Goal: Use online tool/utility: Use online tool/utility

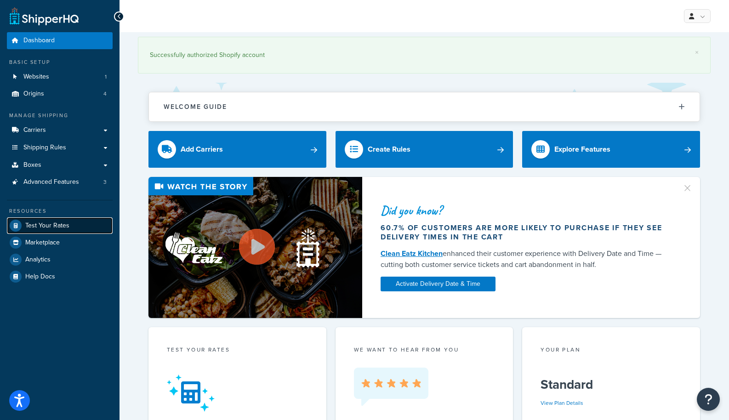
click at [53, 231] on link "Test Your Rates" at bounding box center [60, 225] width 106 height 17
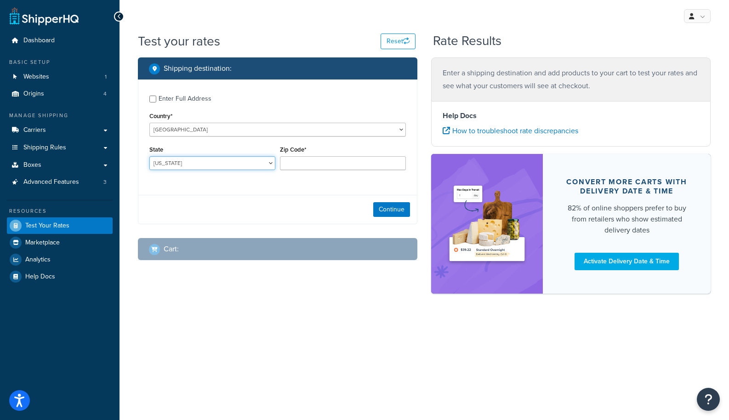
click at [190, 166] on select "[US_STATE] [US_STATE] [US_STATE] [US_STATE] [US_STATE] Armed Forces Americas Ar…" at bounding box center [212, 163] width 126 height 14
select select "[GEOGRAPHIC_DATA]"
click at [299, 162] on input "Zip Code*" at bounding box center [343, 163] width 126 height 14
type input "75201"
click at [232, 195] on div "Continue" at bounding box center [277, 209] width 279 height 29
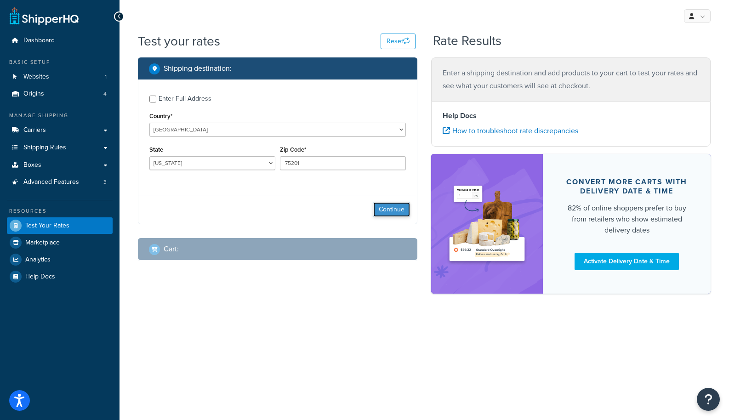
click at [389, 210] on button "Continue" at bounding box center [391, 209] width 37 height 15
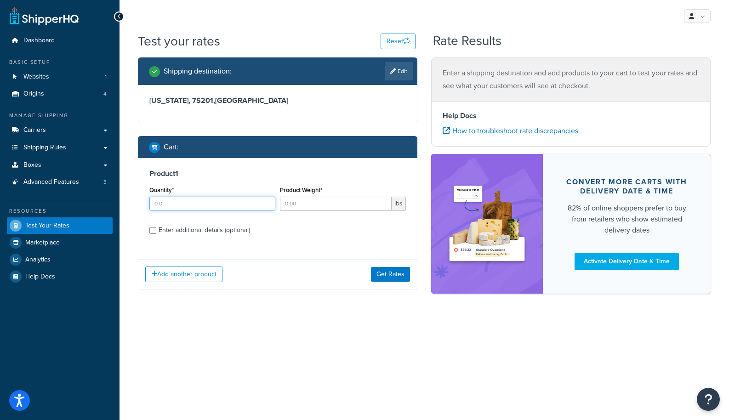
click at [198, 207] on input "Quantity*" at bounding box center [212, 204] width 126 height 14
type input "1"
click at [285, 209] on input "Product Weight*" at bounding box center [336, 204] width 112 height 14
type input "450"
click at [394, 274] on button "Get Rates" at bounding box center [390, 274] width 39 height 15
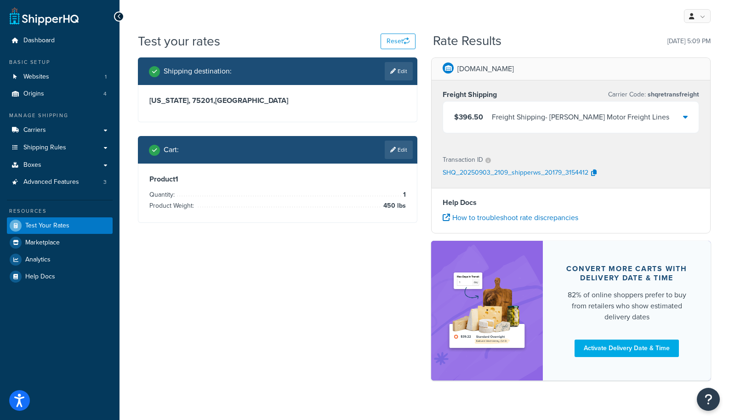
click at [687, 118] on icon at bounding box center [685, 116] width 5 height 7
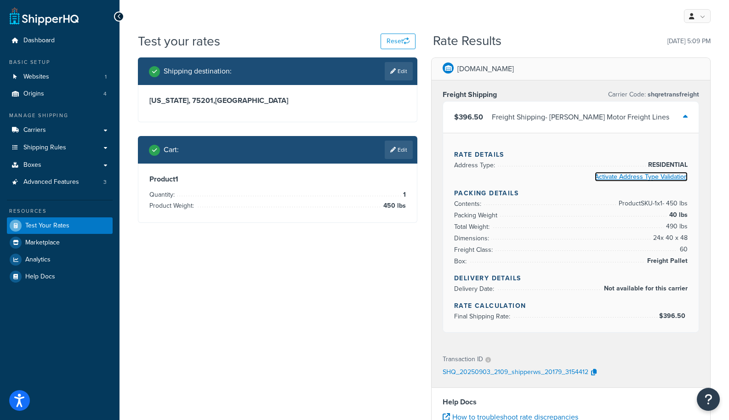
click at [619, 178] on link "Activate Address Type Validation" at bounding box center [641, 177] width 93 height 10
click at [398, 147] on link "Edit" at bounding box center [399, 150] width 28 height 18
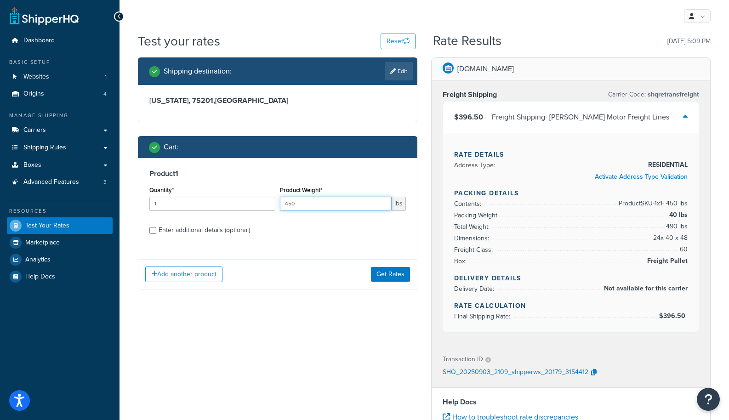
click at [294, 200] on input "450" at bounding box center [336, 204] width 112 height 14
type input "320"
click at [388, 275] on button "Get Rates" at bounding box center [390, 274] width 39 height 15
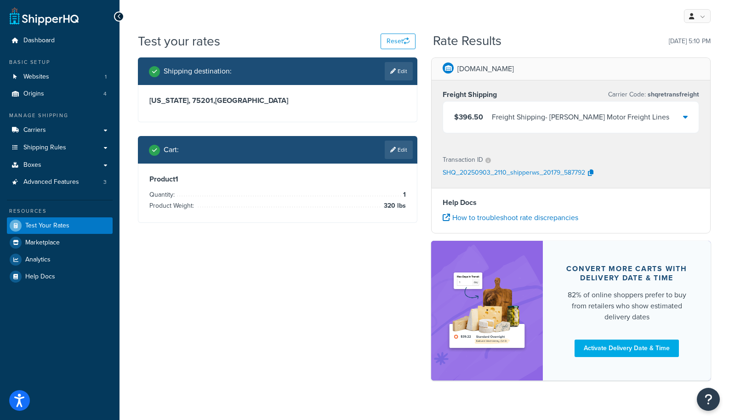
click at [617, 116] on div "Freight Shipping - Saia Motor Freight Lines" at bounding box center [580, 117] width 177 height 13
